Goal: Complete application form

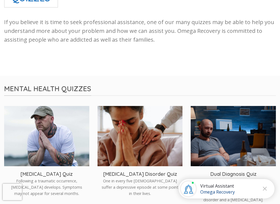
scroll to position [82, 0]
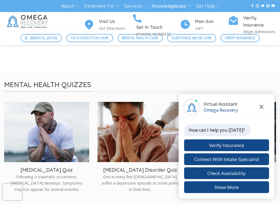
click at [262, 105] on icon "Close chat" at bounding box center [261, 107] width 4 height 4
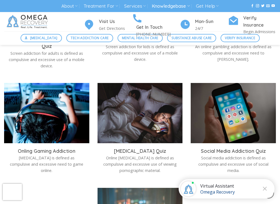
scroll to position [603, 0]
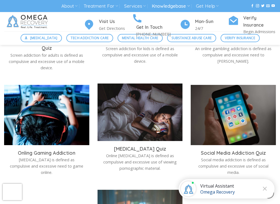
click at [136, 117] on img at bounding box center [140, 114] width 85 height 60
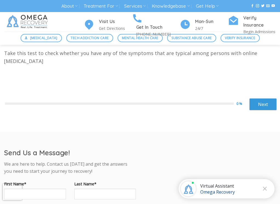
scroll to position [137, 0]
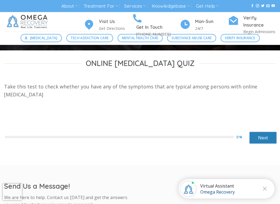
click at [268, 137] on link "Next" at bounding box center [262, 138] width 27 height 12
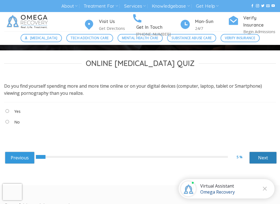
click at [269, 155] on link "Next" at bounding box center [262, 158] width 27 height 12
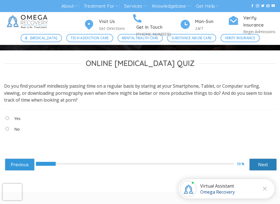
click at [262, 162] on link "Next" at bounding box center [262, 165] width 27 height 12
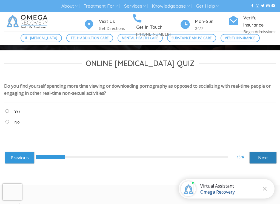
click at [262, 156] on link "Next" at bounding box center [262, 158] width 27 height 12
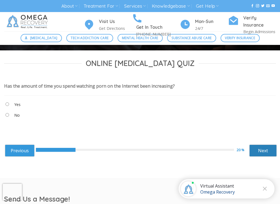
click at [260, 149] on link "Next" at bounding box center [262, 151] width 27 height 12
click at [262, 147] on link "Next" at bounding box center [262, 151] width 27 height 12
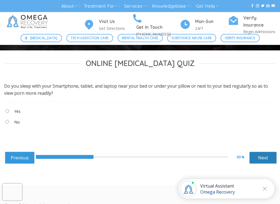
click at [270, 157] on link "Next" at bounding box center [262, 158] width 27 height 12
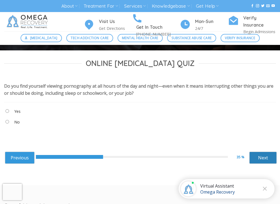
click at [273, 159] on link "Next" at bounding box center [262, 158] width 27 height 12
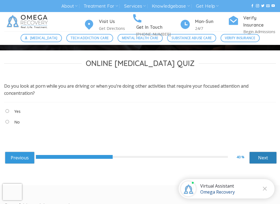
click at [263, 157] on link "Next" at bounding box center [262, 158] width 27 height 12
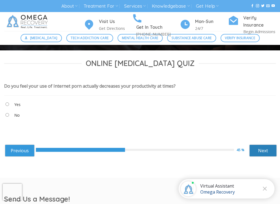
click at [270, 149] on link "Next" at bounding box center [262, 151] width 27 height 12
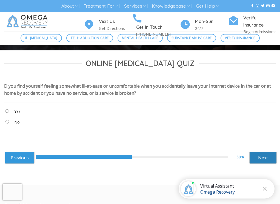
click at [262, 159] on link "Next" at bounding box center [262, 158] width 27 height 12
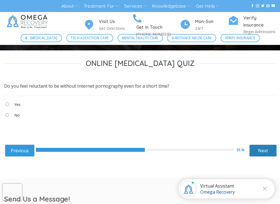
click at [266, 150] on link "Next" at bounding box center [262, 151] width 27 height 12
click at [273, 150] on link "Next" at bounding box center [262, 151] width 27 height 12
click at [268, 151] on link "Next" at bounding box center [262, 151] width 27 height 12
click at [268, 148] on link "Next" at bounding box center [262, 151] width 27 height 12
click at [267, 151] on link "Next" at bounding box center [262, 151] width 27 height 12
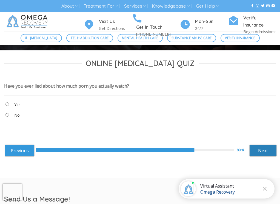
click at [265, 149] on link "Next" at bounding box center [262, 151] width 27 height 12
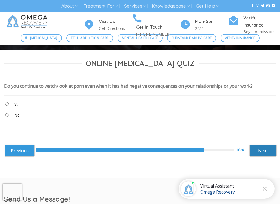
click at [265, 151] on link "Next" at bounding box center [262, 151] width 27 height 12
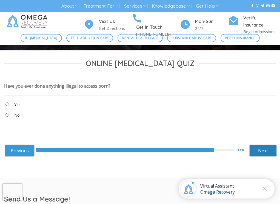
click at [268, 150] on link "Next" at bounding box center [262, 151] width 27 height 12
click at [268, 154] on link "Next" at bounding box center [262, 151] width 27 height 12
